Goal: Task Accomplishment & Management: Complete application form

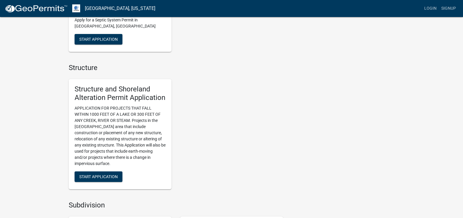
scroll to position [382, 0]
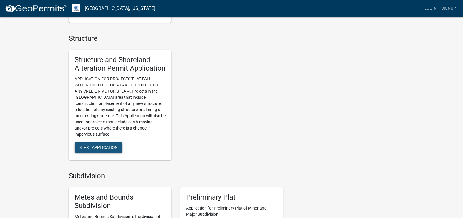
click at [103, 147] on span "Start Application" at bounding box center [98, 147] width 38 height 5
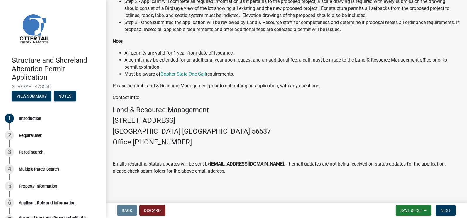
scroll to position [155, 0]
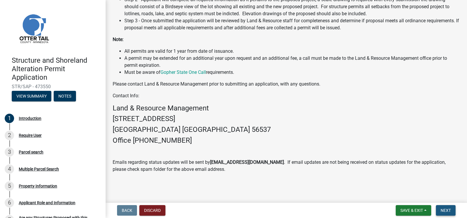
click at [441, 209] on span "Next" at bounding box center [446, 210] width 10 height 5
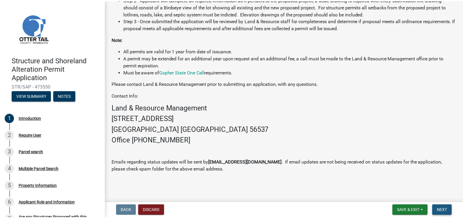
scroll to position [0, 0]
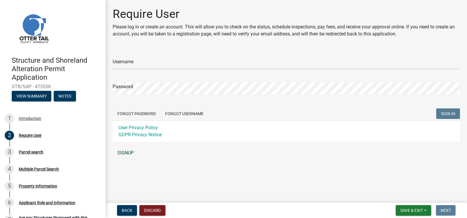
click at [130, 152] on link "SIGNUP" at bounding box center [286, 153] width 347 height 12
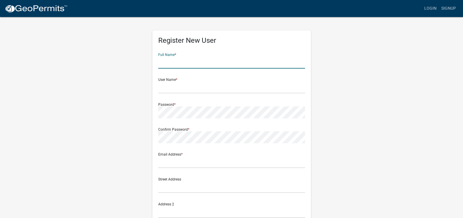
click at [183, 63] on input "text" at bounding box center [231, 63] width 147 height 12
type input "[PERSON_NAME]"
type input "[EMAIL_ADDRESS][PERSON_NAME][DOMAIN_NAME]"
type input "[STREET_ADDRESS][US_STATE][PERSON_NAME]"
type input "2183853010"
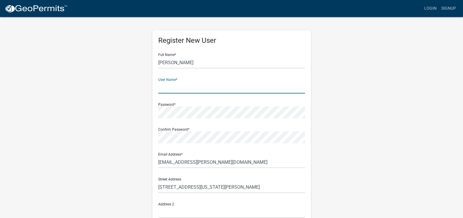
click at [204, 87] on input "text" at bounding box center [231, 88] width 147 height 12
type input "Greengrass"
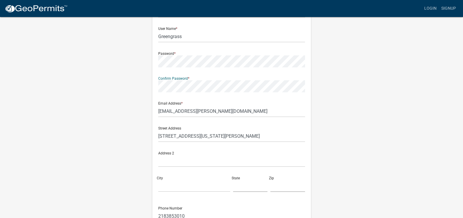
scroll to position [59, 0]
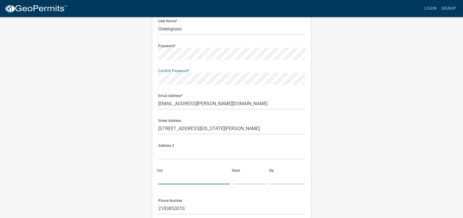
click at [174, 179] on input "City" at bounding box center [194, 179] width 72 height 12
type input "[US_STATE][GEOGRAPHIC_DATA][PERSON_NAME]"
type input "[US_STATE]"
type input "56567"
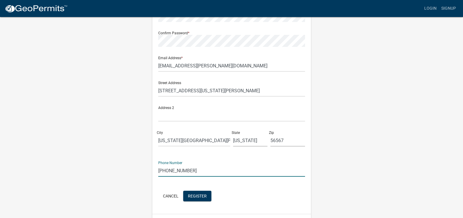
scroll to position [112, 0]
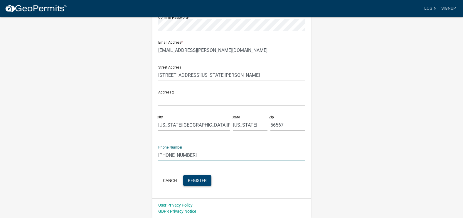
type input "[PHONE_NUMBER]"
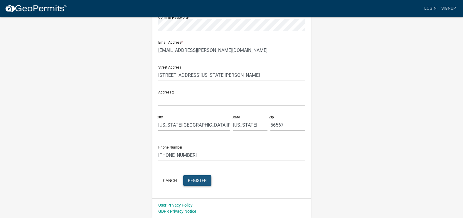
click at [200, 182] on span "Register" at bounding box center [197, 180] width 19 height 5
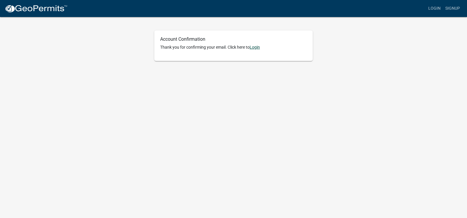
click at [257, 47] on link "Login" at bounding box center [255, 47] width 10 height 5
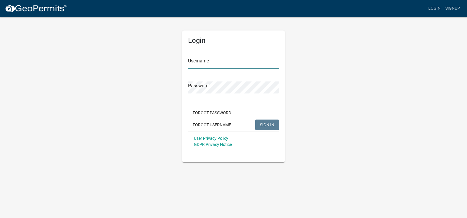
type input "Greengrass"
click at [266, 124] on span "SIGN IN" at bounding box center [267, 124] width 14 height 5
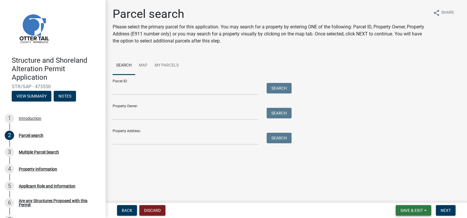
click at [414, 209] on span "Save & Exit" at bounding box center [412, 210] width 23 height 5
click at [406, 195] on button "Save & Exit" at bounding box center [407, 195] width 47 height 14
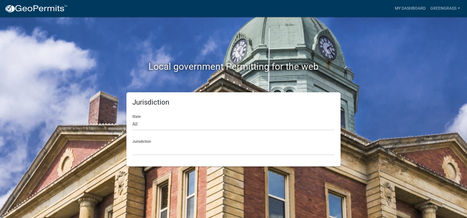
click at [301, 43] on div "Local government Permitting for the web" at bounding box center [233, 54] width 335 height 75
